Goal: Task Accomplishment & Management: Use online tool/utility

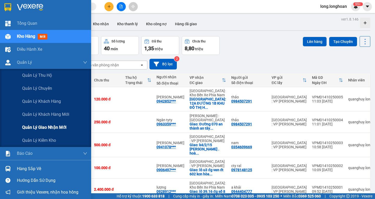
click at [52, 125] on span "Quản lý giao nhận mới" at bounding box center [44, 127] width 44 height 7
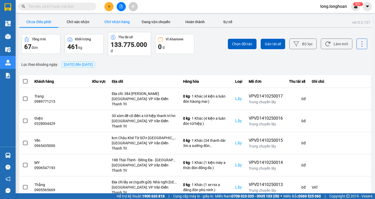
click at [123, 23] on button "Chờ nhận hàng" at bounding box center [116, 22] width 39 height 10
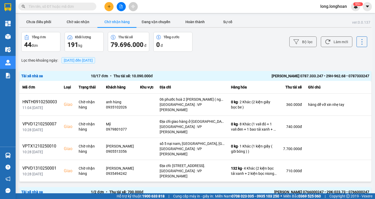
click at [195, 80] on div "Tài xế nhà xe 10 / 17 đơn • Thu tài xế: 10.090.000 đ Phạm Thanh Tuấn 0787.333.2…" at bounding box center [195, 76] width 352 height 10
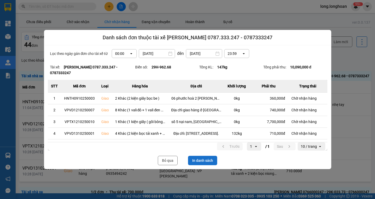
click at [202, 164] on button "In danh sách" at bounding box center [202, 160] width 29 height 9
